Goal: Check status: Check status

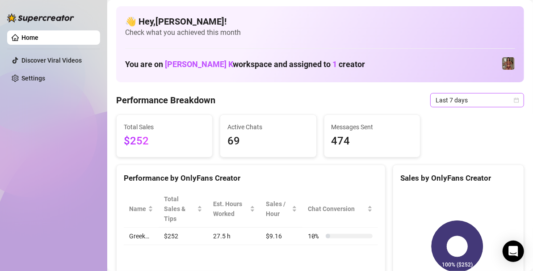
click at [514, 100] on icon "calendar" at bounding box center [516, 99] width 5 height 5
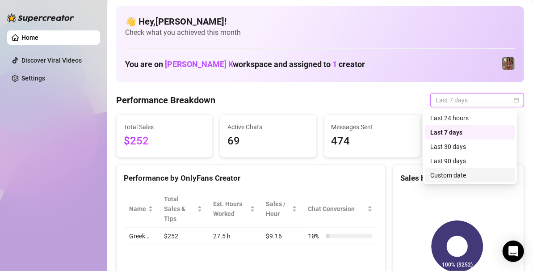
click at [460, 171] on div "Custom date" at bounding box center [470, 175] width 80 height 10
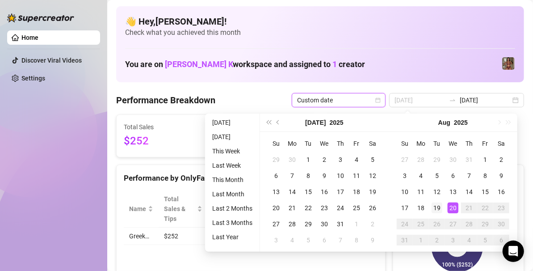
type input "[DATE]"
click at [443, 206] on td "19" at bounding box center [437, 208] width 16 height 16
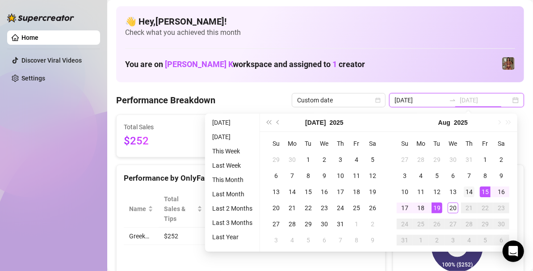
type input "[DATE]"
click at [475, 194] on td "14" at bounding box center [469, 192] width 16 height 16
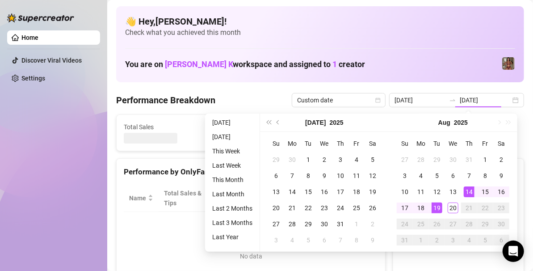
type input "[DATE]"
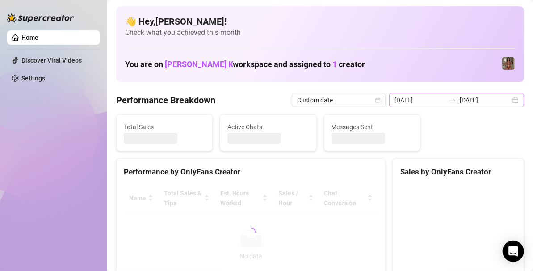
click at [508, 102] on div "[DATE] [DATE]" at bounding box center [456, 100] width 135 height 14
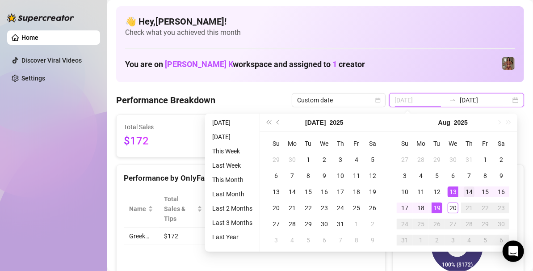
type input "[DATE]"
click at [467, 191] on div "14" at bounding box center [469, 191] width 11 height 11
type input "[DATE]"
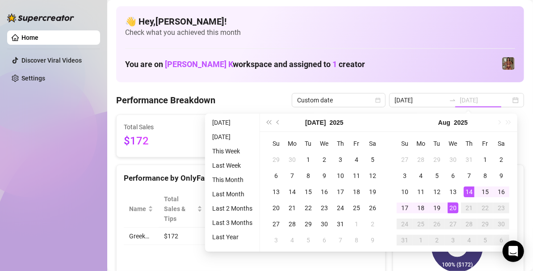
click at [456, 207] on div "20" at bounding box center [453, 207] width 11 height 11
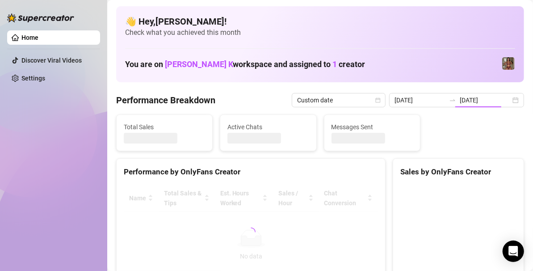
type input "[DATE]"
